Goal: Information Seeking & Learning: Learn about a topic

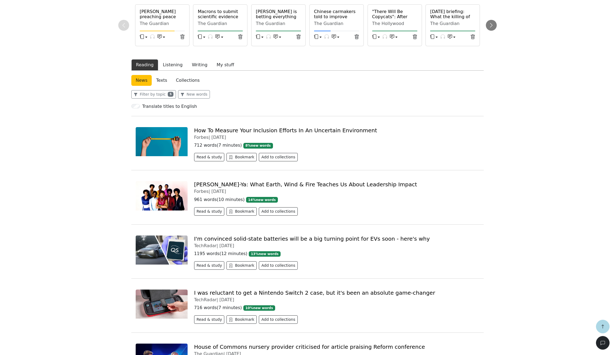
scroll to position [170, 0]
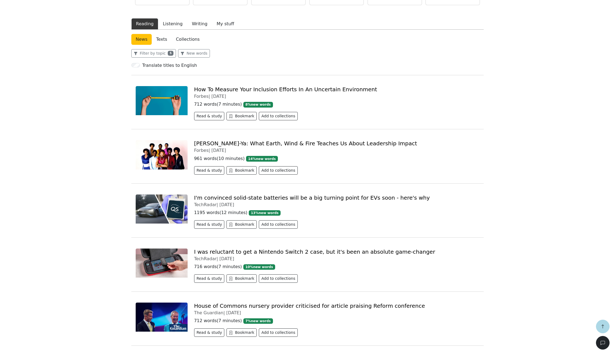
click at [221, 198] on link "I'm convinced solid-state batteries will be a big turning point for EVs soon - …" at bounding box center [312, 198] width 236 height 7
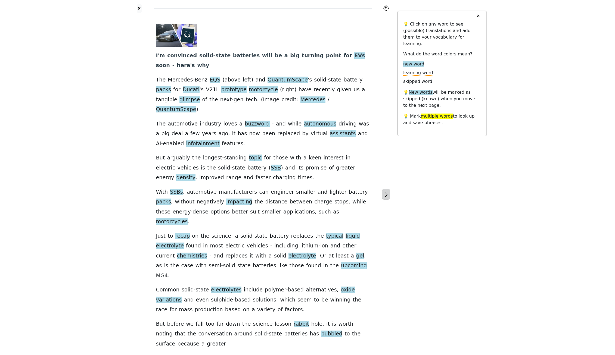
click at [383, 192] on icon "button" at bounding box center [386, 195] width 7 height 7
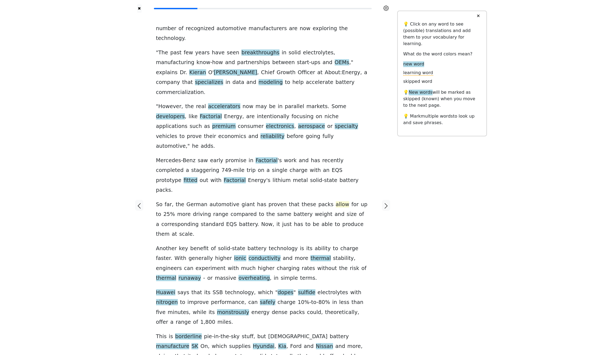
click at [336, 201] on span "allow" at bounding box center [343, 204] width 14 height 7
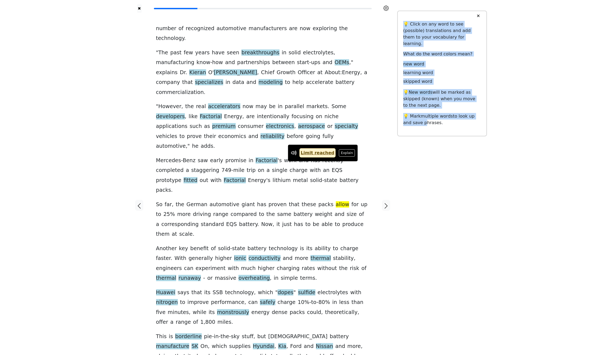
drag, startPoint x: 321, startPoint y: 166, endPoint x: 407, endPoint y: 171, distance: 86.0
click at [408, 171] on div "✖ number of recognized automotive manufacturers are now exploring the technolog…" at bounding box center [307, 209] width 359 height 418
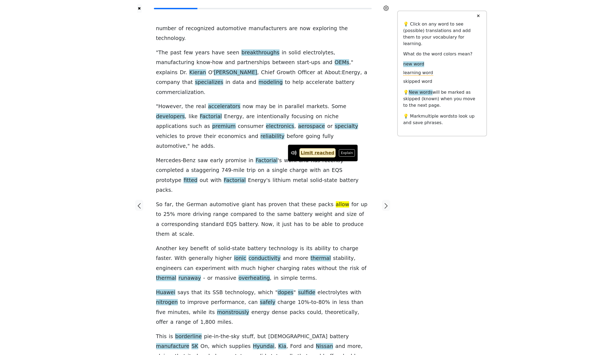
click at [393, 170] on div at bounding box center [386, 206] width 23 height 386
click at [381, 174] on div at bounding box center [386, 206] width 23 height 386
click at [382, 200] on button "button" at bounding box center [386, 205] width 8 height 11
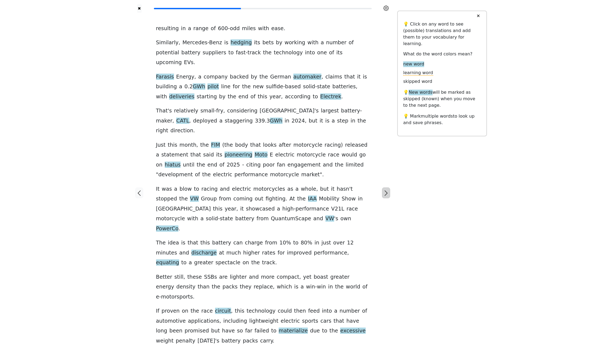
click at [382, 187] on button "button" at bounding box center [386, 192] width 8 height 11
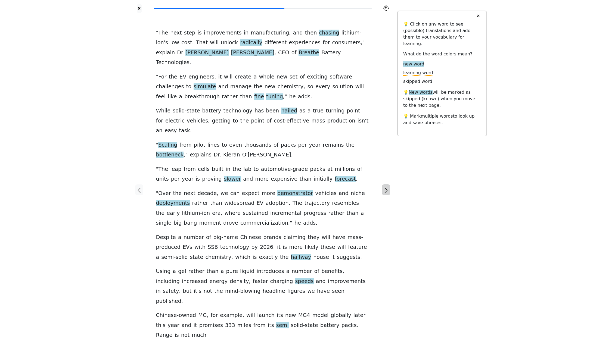
click at [382, 184] on button "button" at bounding box center [386, 189] width 8 height 11
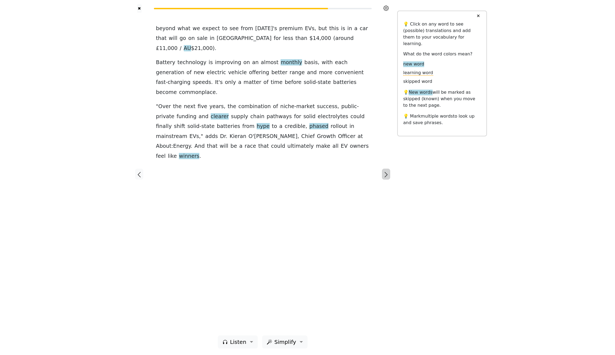
click at [388, 173] on icon "button" at bounding box center [386, 174] width 7 height 7
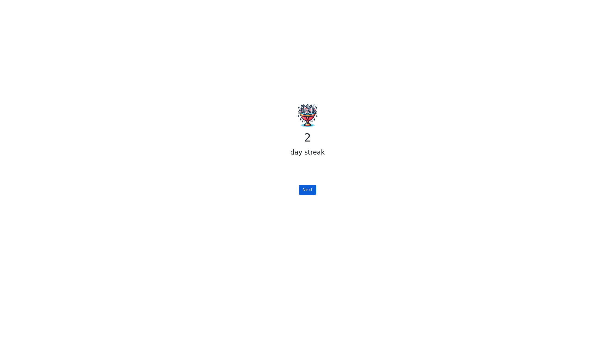
click at [312, 187] on button "Next" at bounding box center [307, 190] width 17 height 10
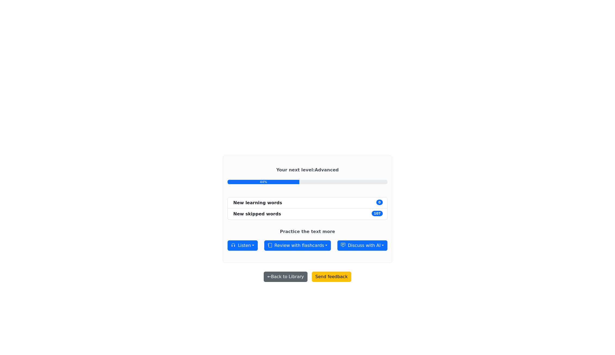
click at [285, 278] on button "← Back to Library" at bounding box center [285, 277] width 43 height 10
